Goal: Navigation & Orientation: Find specific page/section

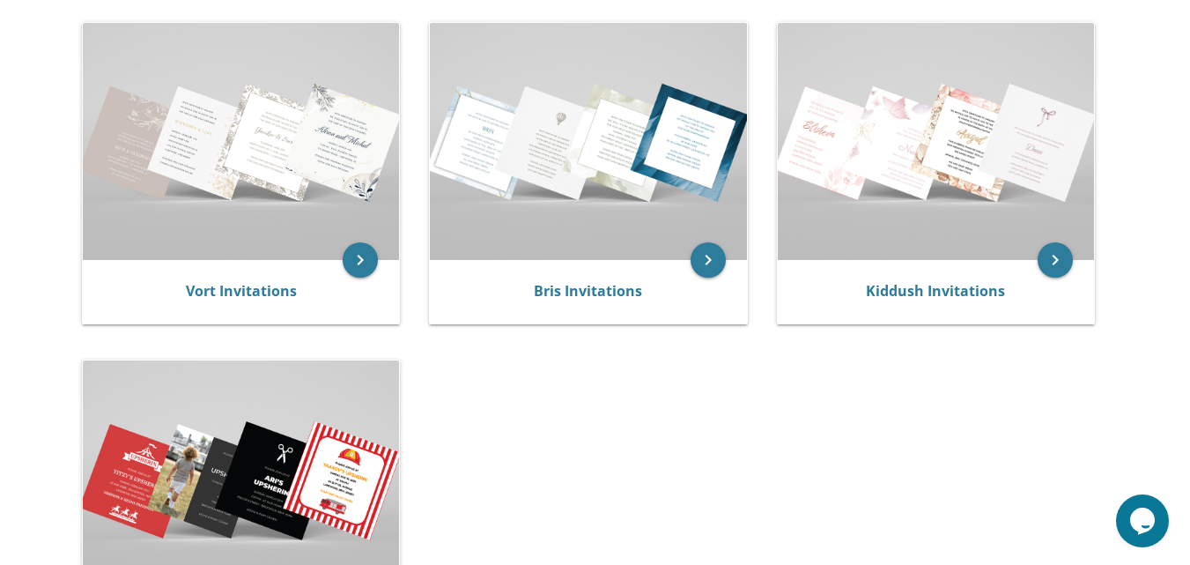
scroll to position [373, 0]
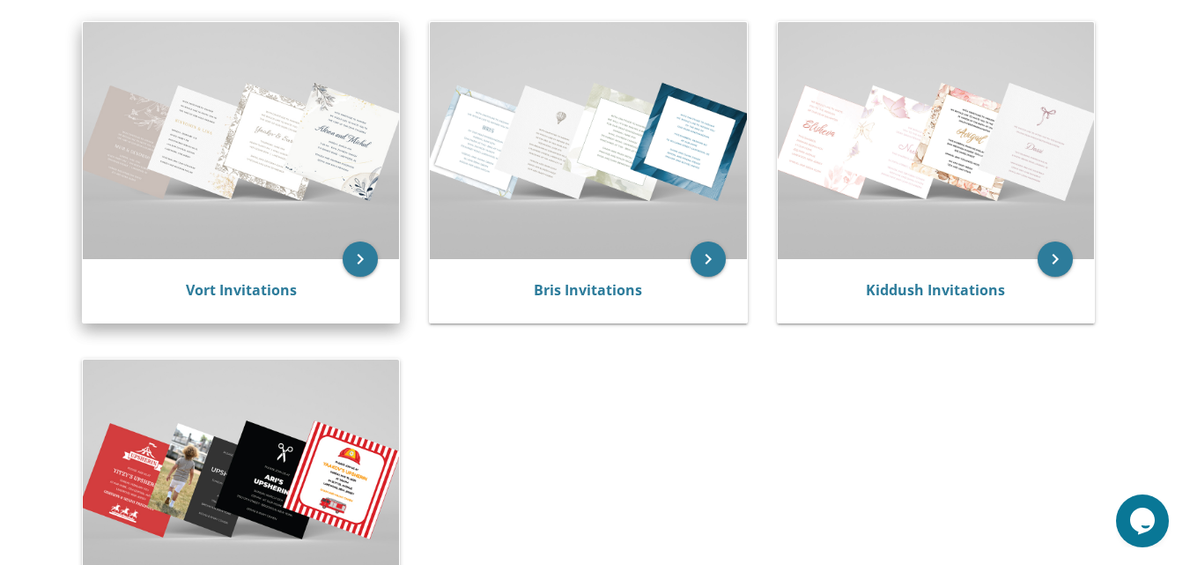
click at [257, 141] on img at bounding box center [241, 140] width 316 height 237
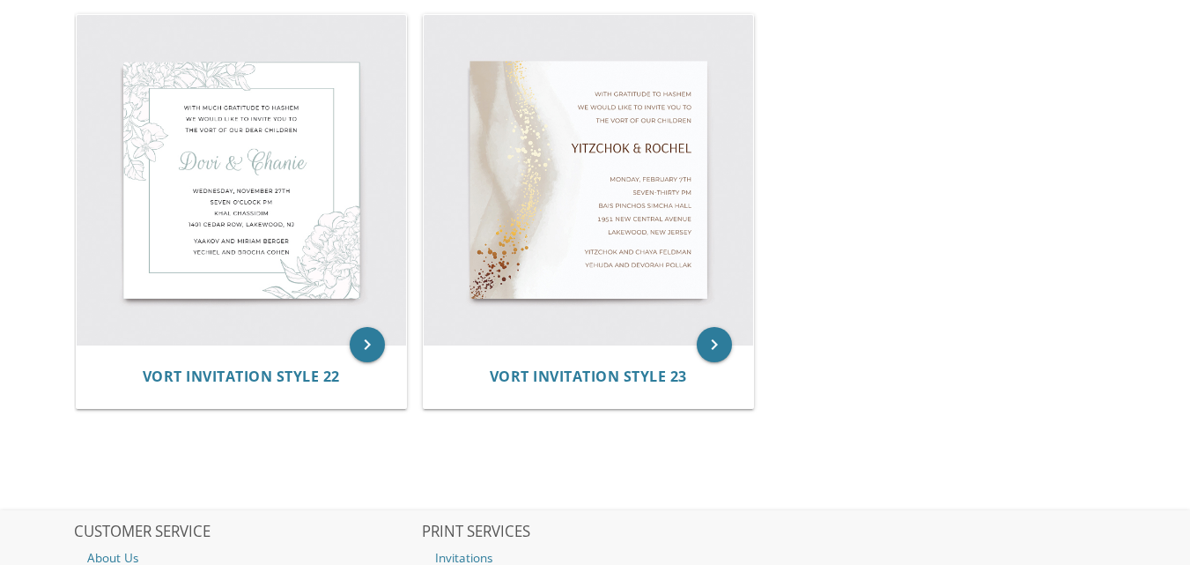
scroll to position [3313, 0]
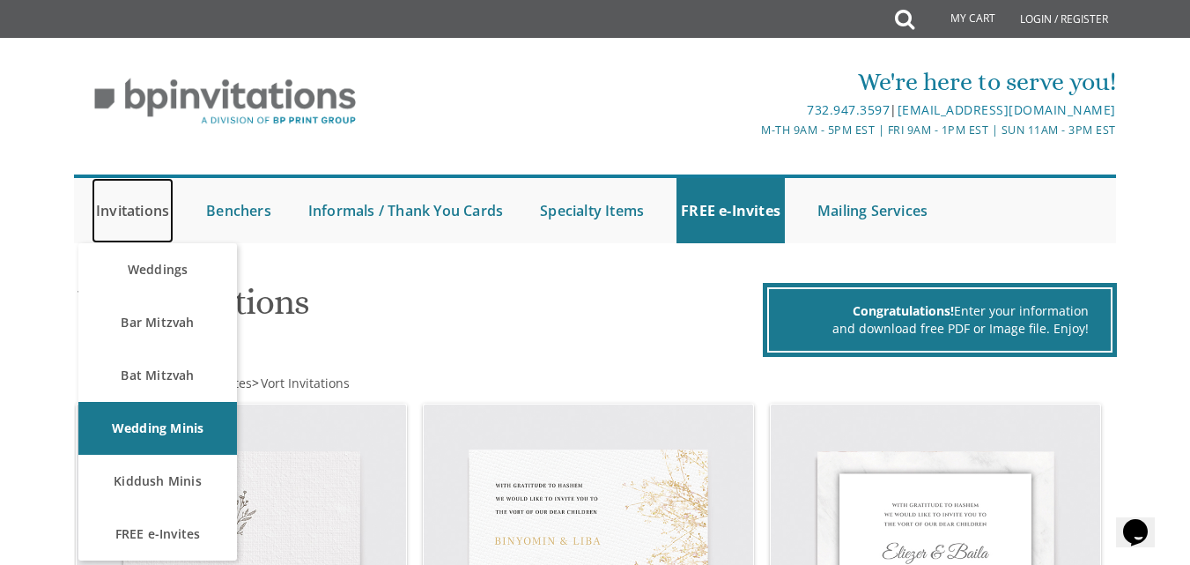
click at [123, 210] on link "Invitations" at bounding box center [133, 210] width 82 height 65
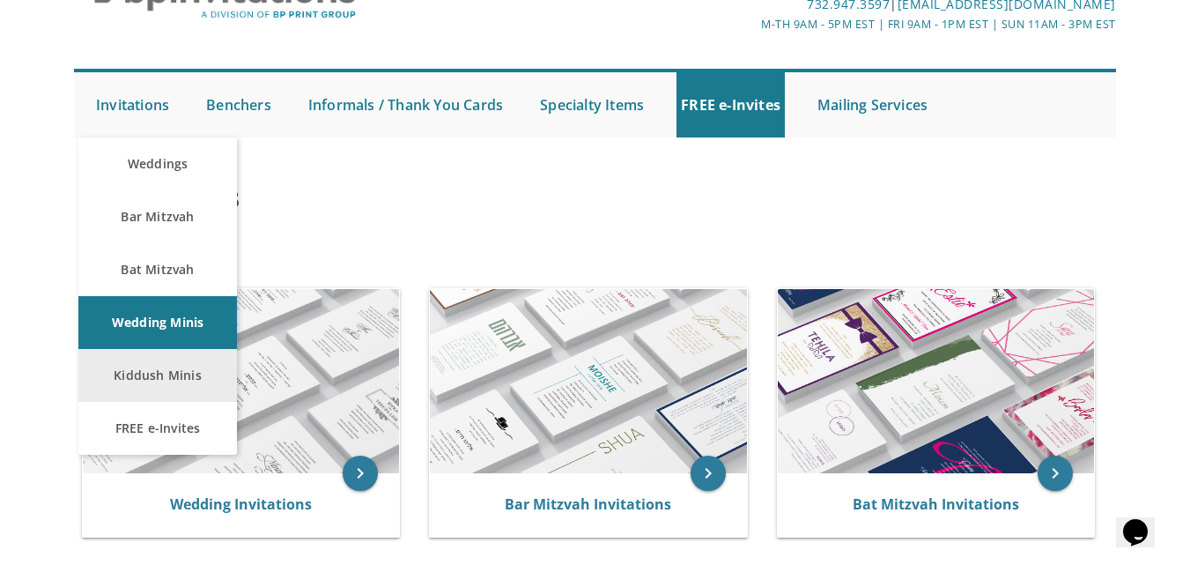
scroll to position [113, 0]
